Goal: Information Seeking & Learning: Learn about a topic

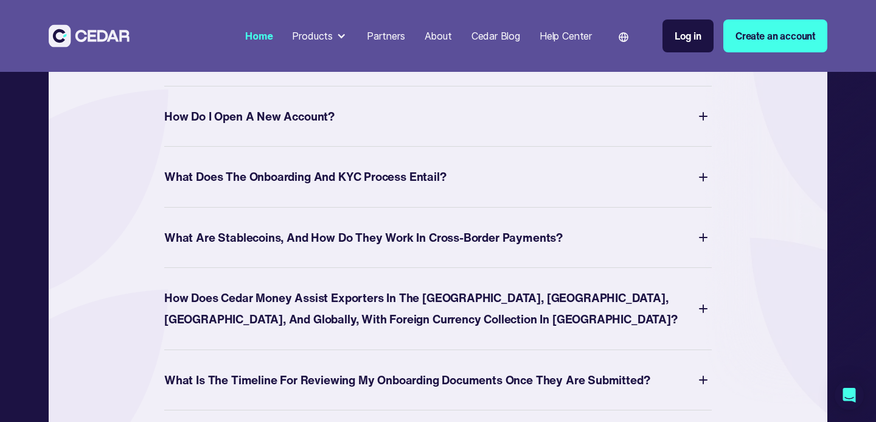
click at [573, 186] on div "What Does the Onboarding and KYC Process Entail? The onboarding and KYC process…" at bounding box center [438, 177] width 548 height 61
click at [805, 177] on div "Your Questions Answered What Currencies Does Cedar Money Support? Cedar support…" at bounding box center [438, 149] width 779 height 726
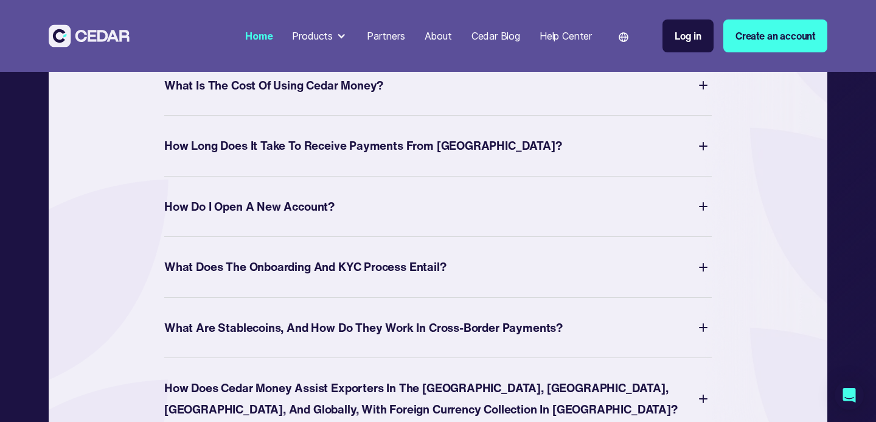
scroll to position [4381, 0]
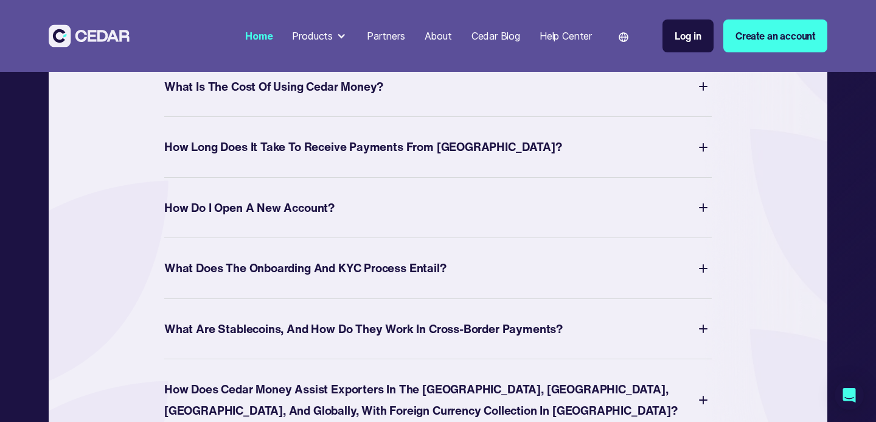
click at [340, 32] on div at bounding box center [341, 36] width 10 height 10
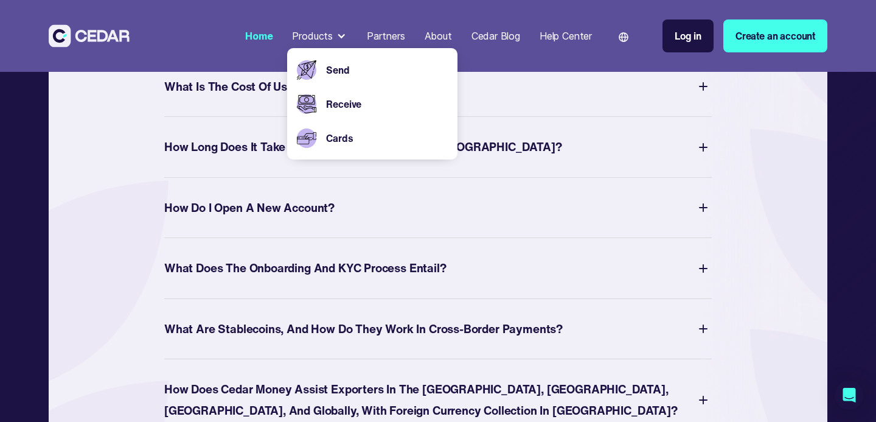
click at [133, 265] on div "Your Questions Answered What Currencies Does Cedar Money Support? Cedar support…" at bounding box center [438, 240] width 779 height 726
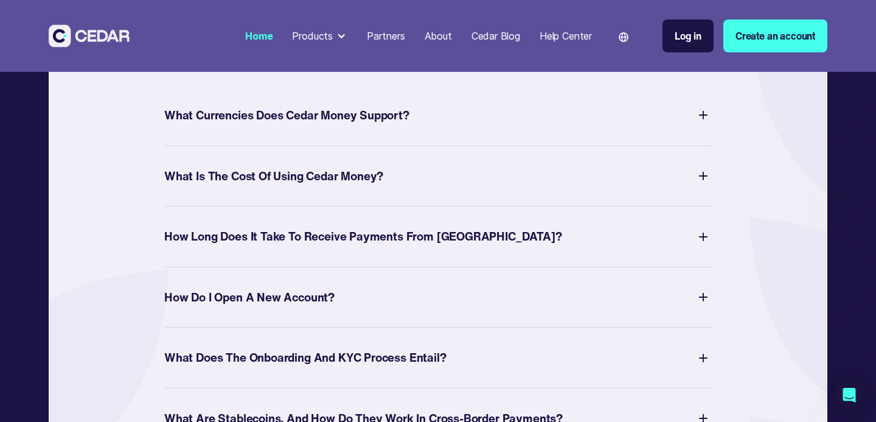
scroll to position [4291, 0]
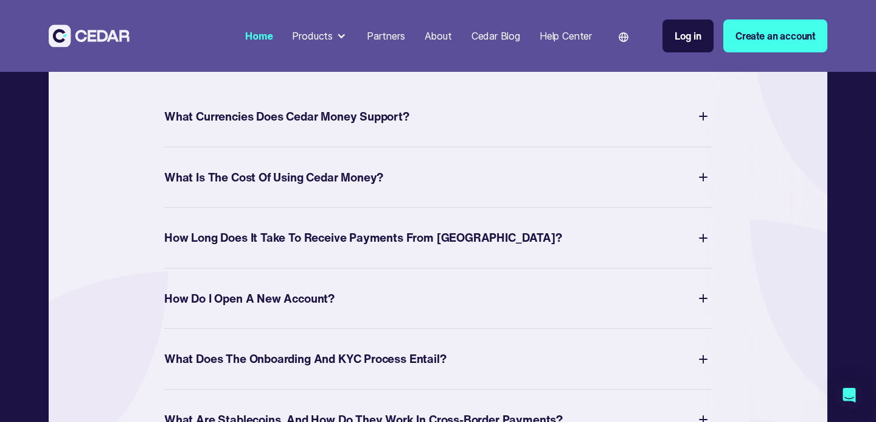
click at [254, 248] on div "How Long Does It Take to Receive Payments from [GEOGRAPHIC_DATA]?" at bounding box center [363, 237] width 398 height 21
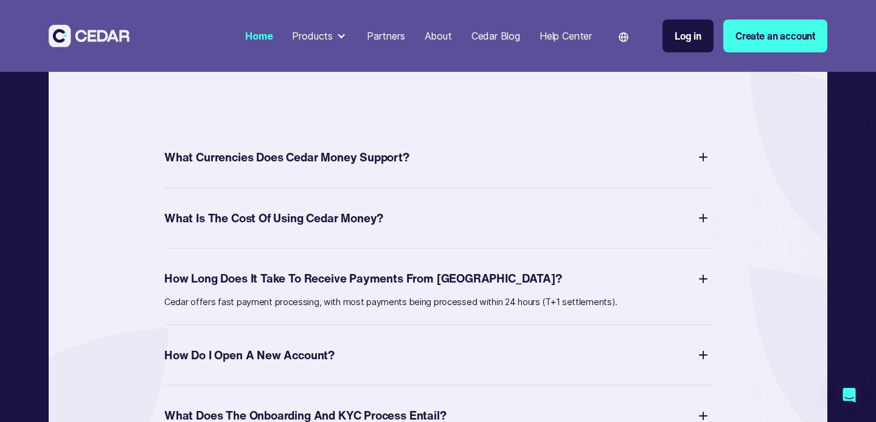
scroll to position [4242, 0]
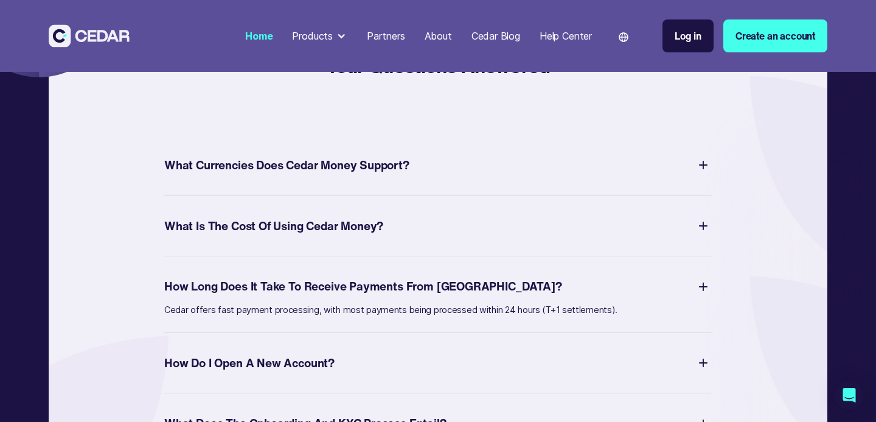
click at [458, 178] on div "What Currencies Does Cedar Money Support?" at bounding box center [438, 165] width 548 height 26
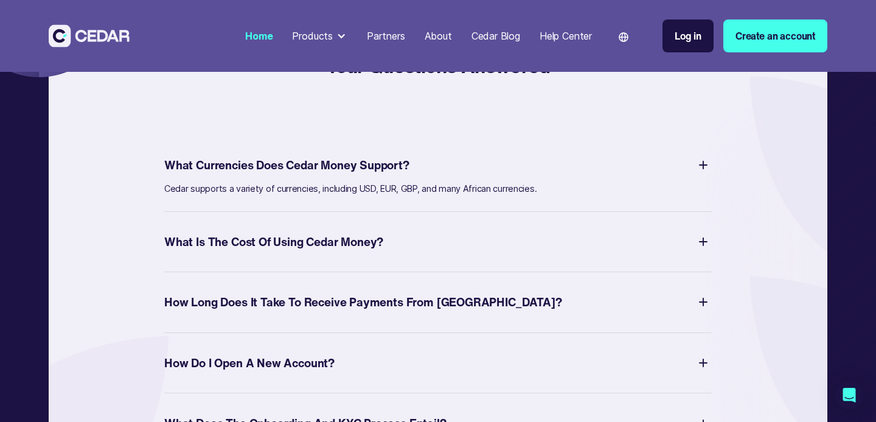
click at [505, 255] on div "What Is The Cost of Using Cedar Money?" at bounding box center [438, 242] width 548 height 26
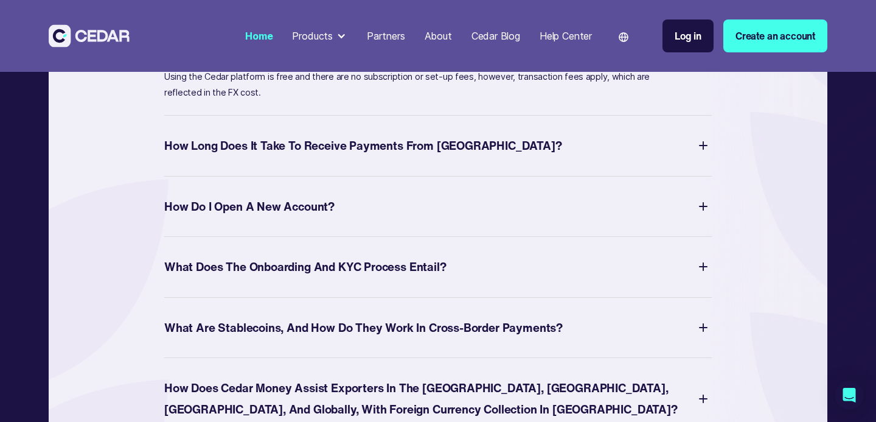
scroll to position [4417, 0]
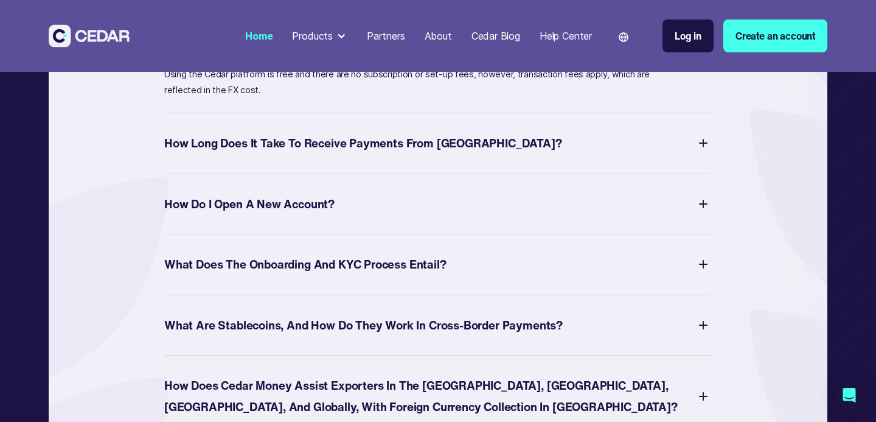
click at [518, 235] on div "How Do I Open a New Account? To open a new account, simply register here, or do…" at bounding box center [438, 204] width 548 height 61
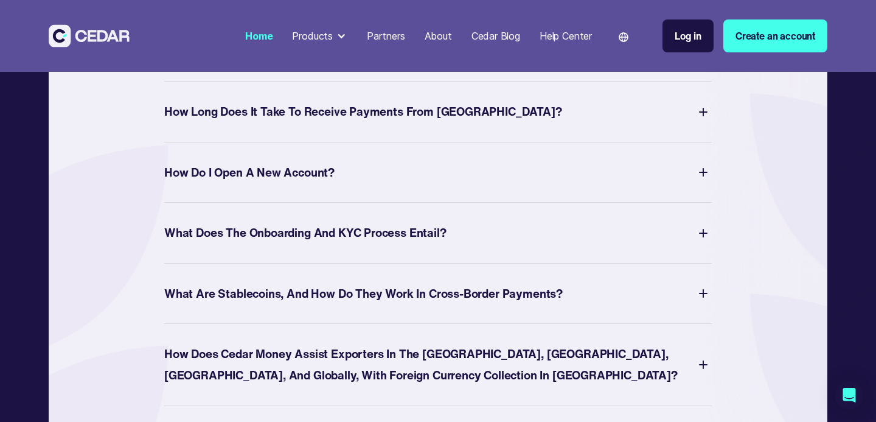
click at [709, 181] on img at bounding box center [703, 172] width 17 height 17
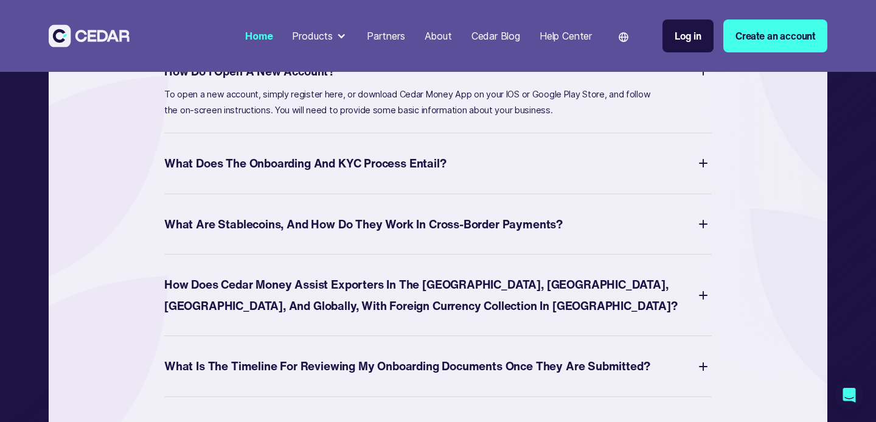
scroll to position [4526, 0]
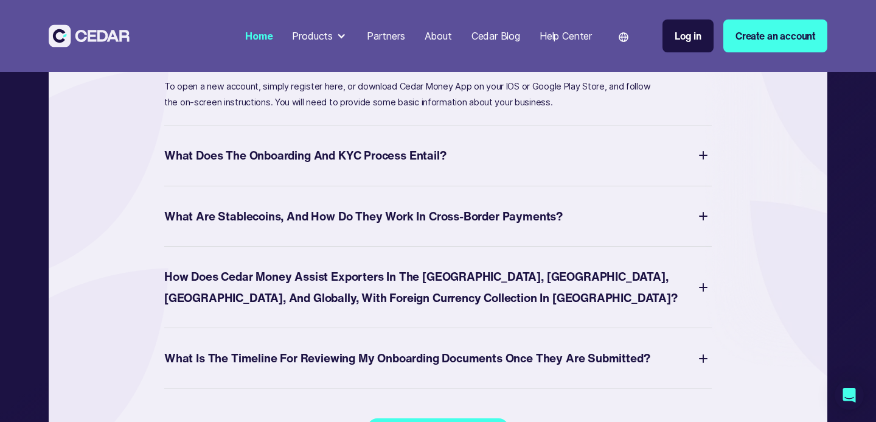
click at [475, 169] on div "What Does the Onboarding and KYC Process Entail?" at bounding box center [438, 155] width 548 height 26
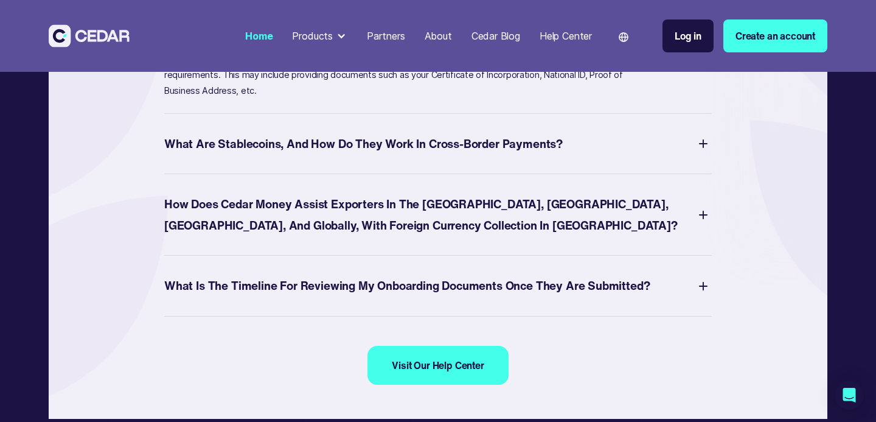
scroll to position [4616, 0]
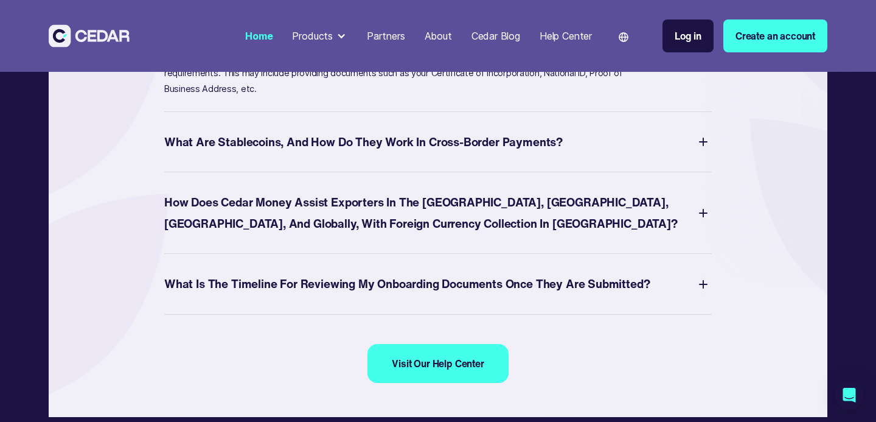
click at [458, 155] on div "What are Stablecoins, and how do they work in Cross-border Payments?" at bounding box center [438, 142] width 548 height 26
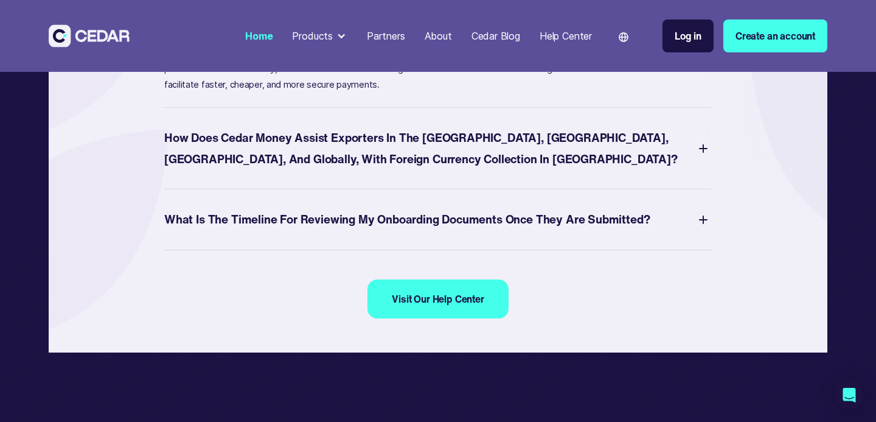
scroll to position [4697, 0]
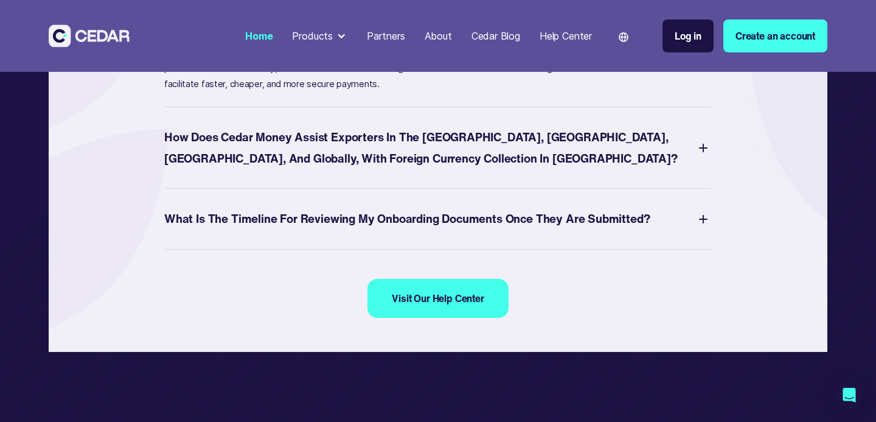
click at [458, 169] on div "How does Cedar Money assist Exporters in the [GEOGRAPHIC_DATA], [GEOGRAPHIC_DAT…" at bounding box center [429, 148] width 531 height 42
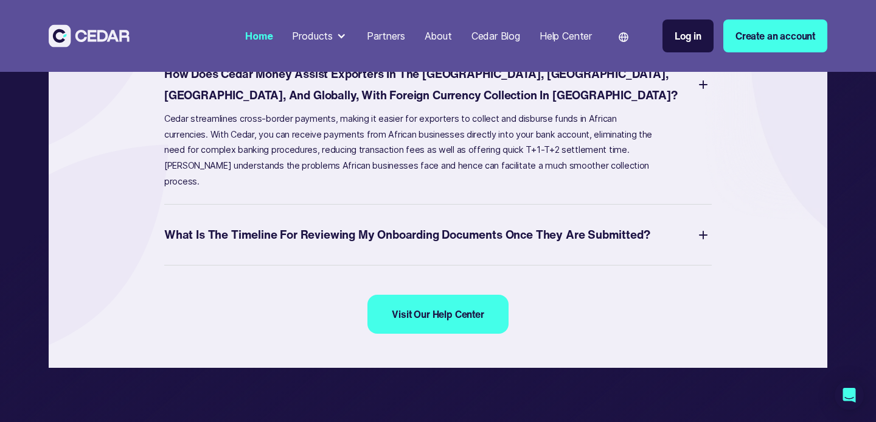
drag, startPoint x: 156, startPoint y: 96, endPoint x: 510, endPoint y: 126, distance: 356.0
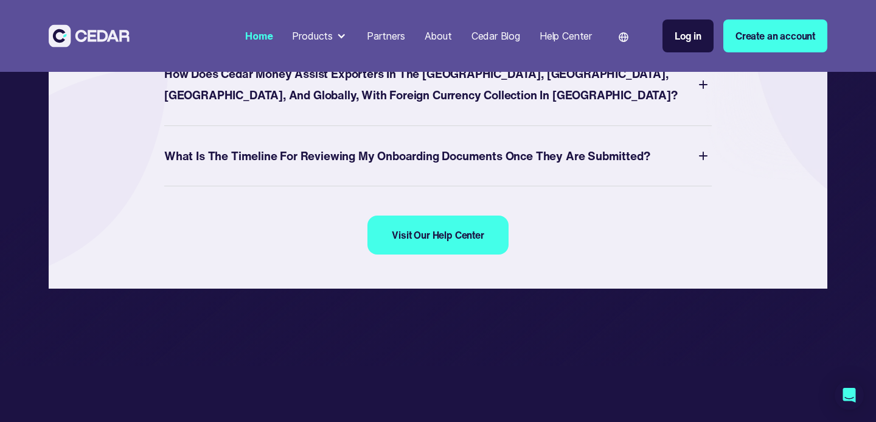
click at [203, 105] on div "How does Cedar Money assist Exporters in the [GEOGRAPHIC_DATA], [GEOGRAPHIC_DAT…" at bounding box center [429, 84] width 531 height 42
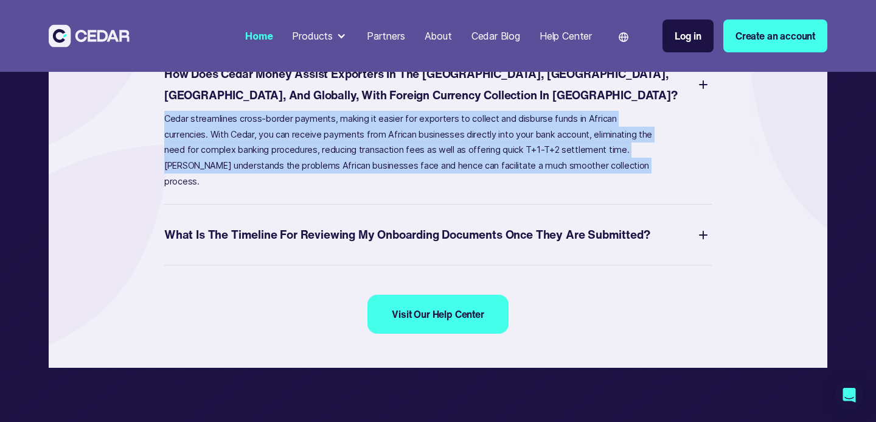
drag, startPoint x: 164, startPoint y: 142, endPoint x: 663, endPoint y: 191, distance: 501.4
click at [663, 190] on nav "Cedar streamlines cross-border payments, making it easier for exporters to coll…" at bounding box center [438, 150] width 548 height 79
copy p "Cedar streamlines cross-border payments, making it easier for exporters to coll…"
click at [351, 248] on div "What Is The Timeline for Reviewing My Onboarding Documents Once They are Submit…" at bounding box center [438, 234] width 548 height 26
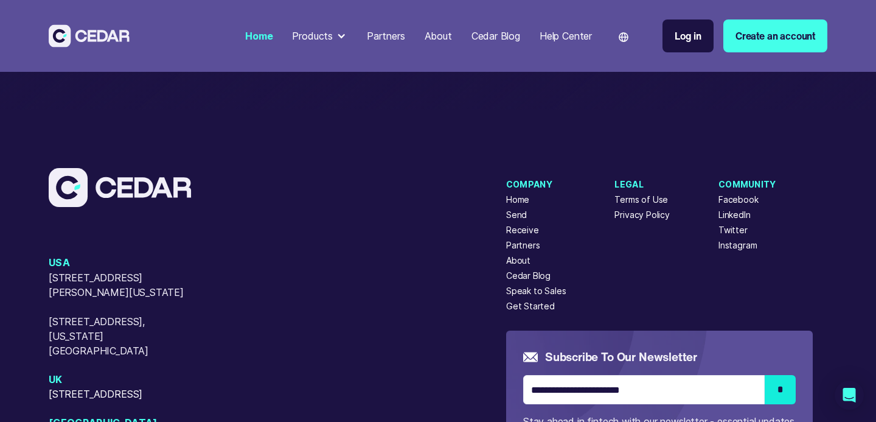
scroll to position [4985, 0]
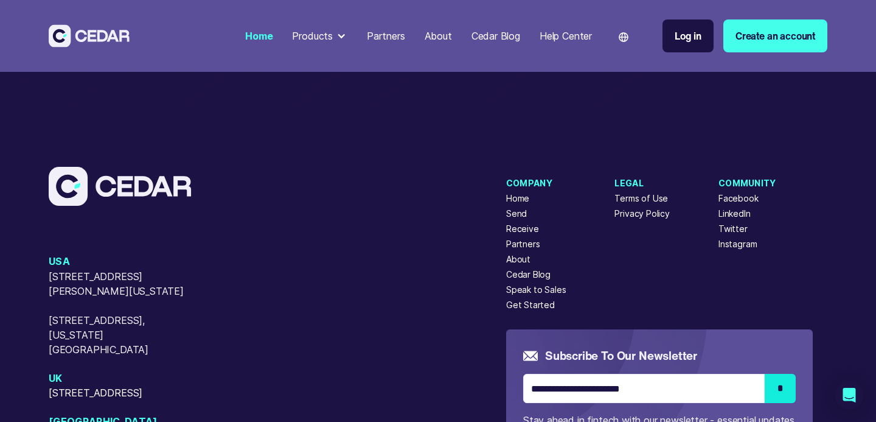
click at [312, 35] on div "Products" at bounding box center [312, 36] width 41 height 15
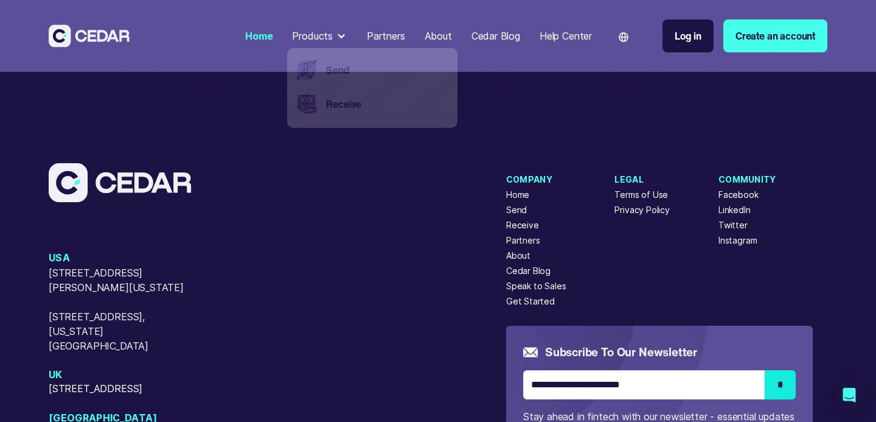
scroll to position [4953, 0]
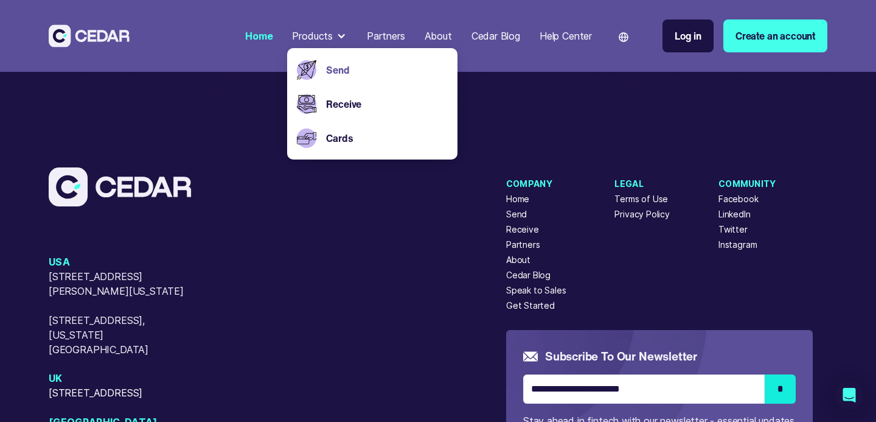
click at [326, 72] on link "Send" at bounding box center [387, 70] width 122 height 15
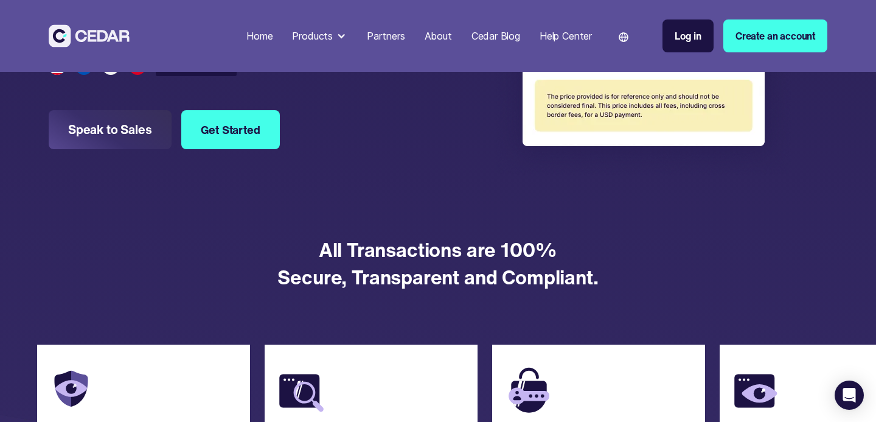
scroll to position [1286, 0]
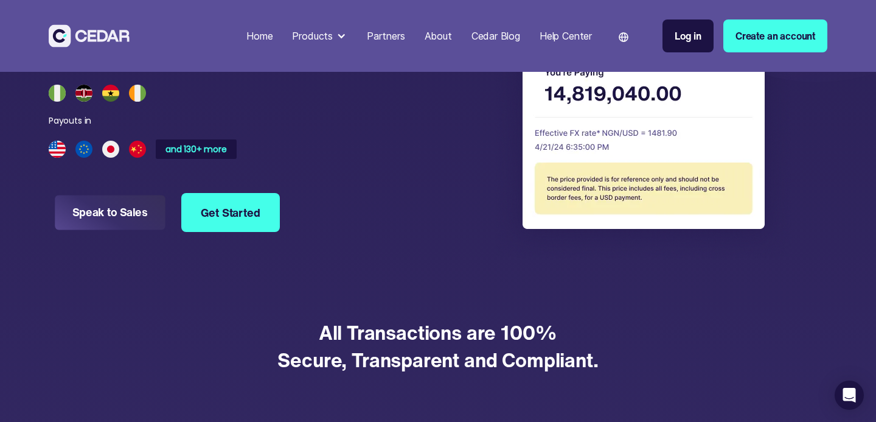
click at [114, 213] on link "Speak to Sales" at bounding box center [110, 212] width 110 height 35
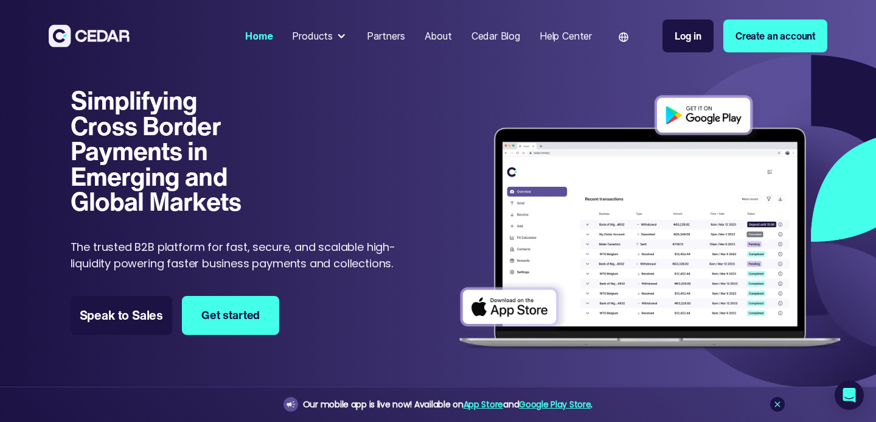
click at [338, 43] on div "Products" at bounding box center [319, 36] width 65 height 24
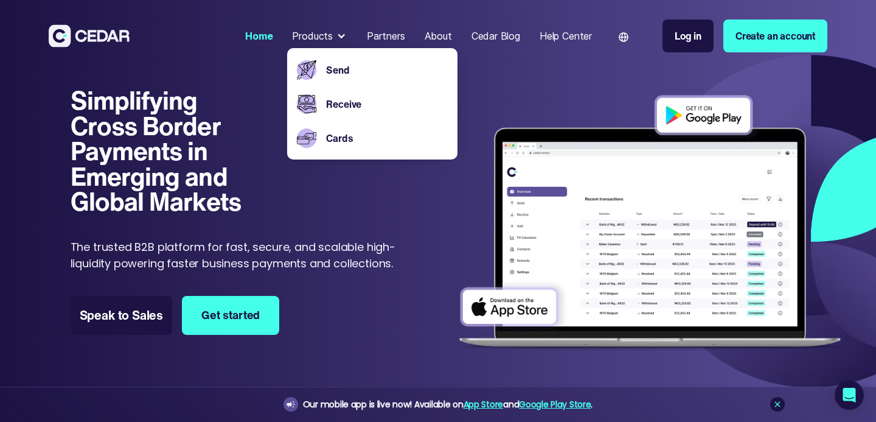
click at [332, 321] on div "Simplifying Cross Border Payments in Emerging and Global Markets Simplifying Cr…" at bounding box center [237, 228] width 332 height 281
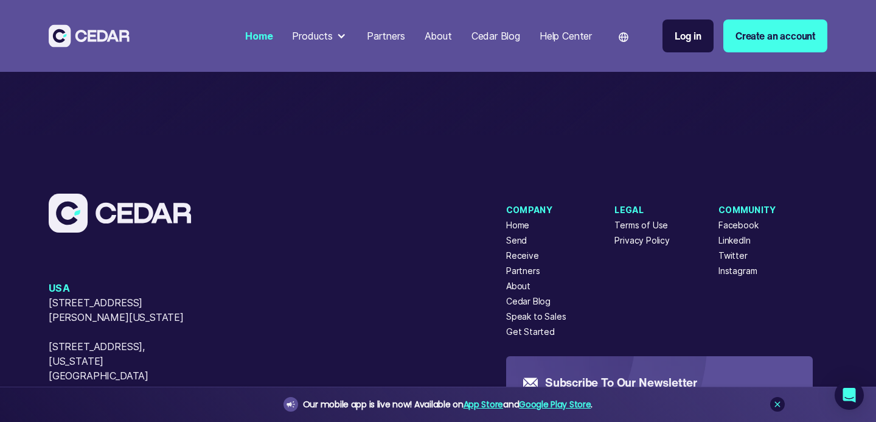
scroll to position [4947, 0]
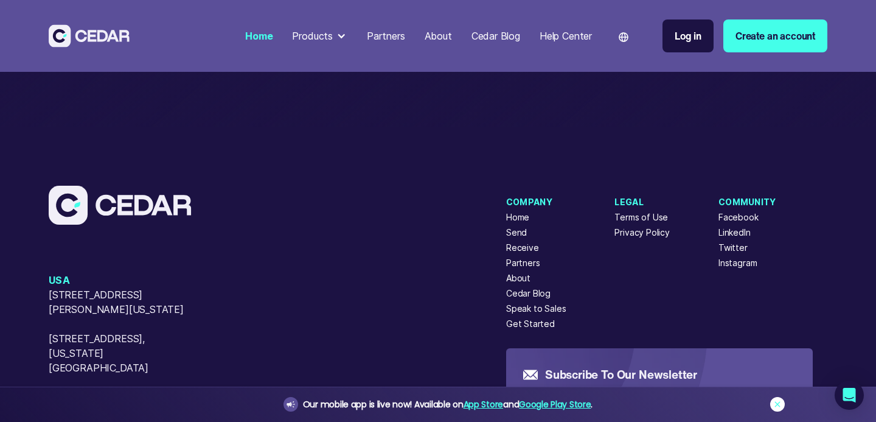
click at [779, 401] on icon at bounding box center [778, 404] width 10 height 10
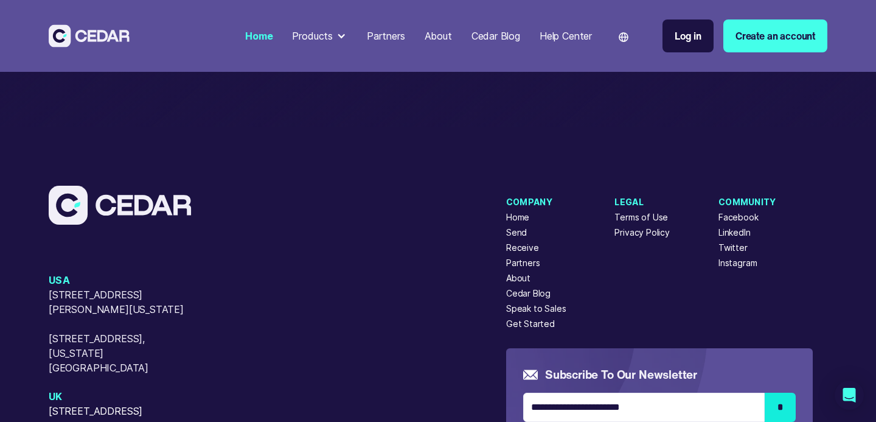
scroll to position [4967, 0]
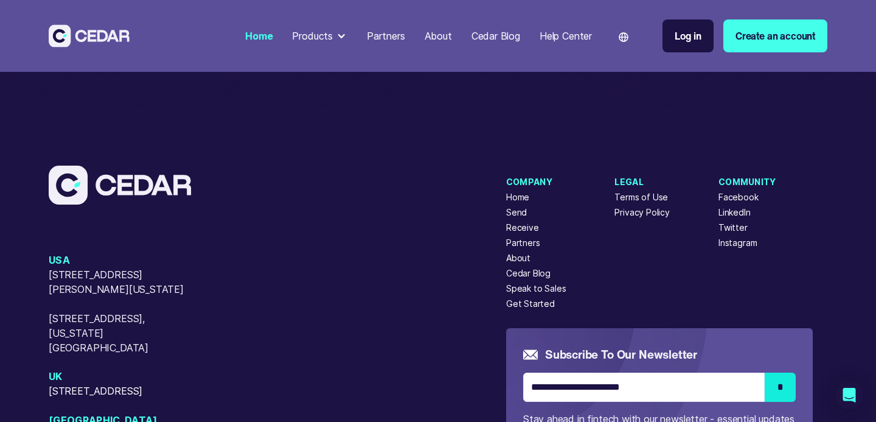
click at [734, 218] on div "LinkedIn" at bounding box center [735, 212] width 32 height 13
